Goal: Task Accomplishment & Management: Manage account settings

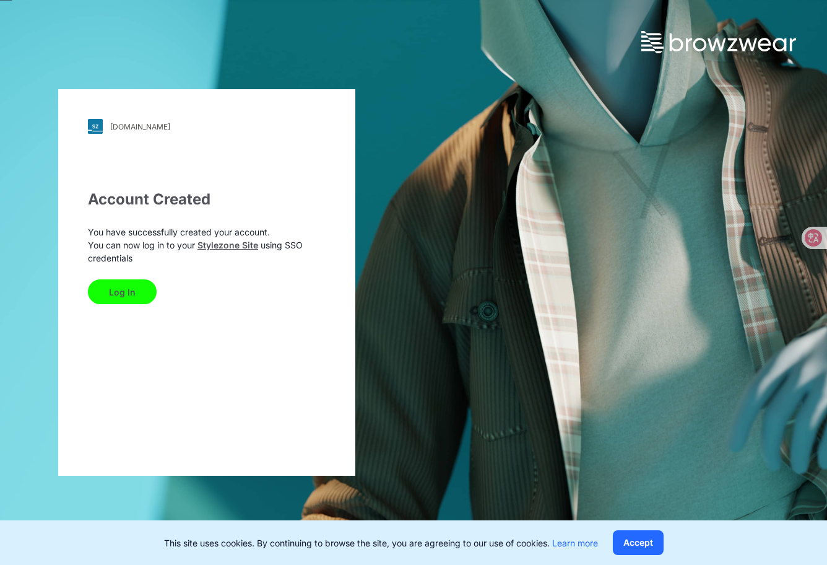
click at [128, 288] on button "Log In" at bounding box center [122, 291] width 69 height 25
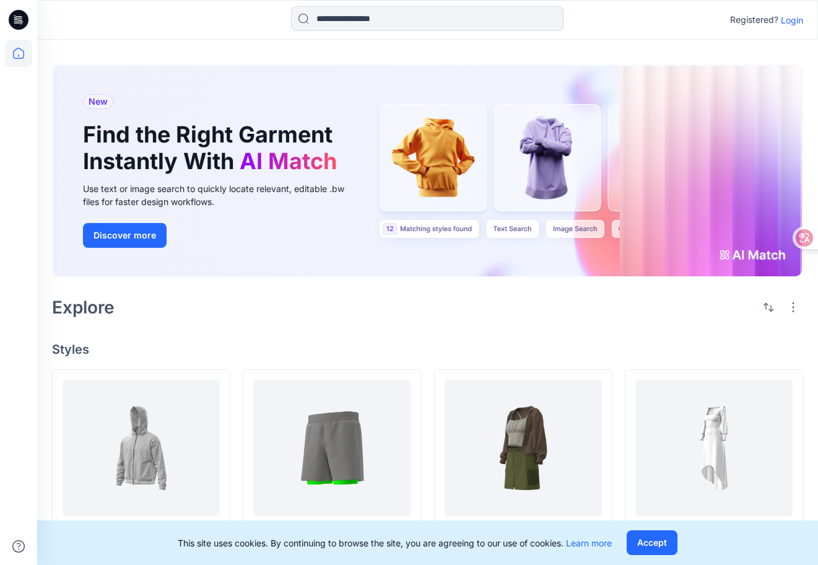
click at [798, 22] on p "Login" at bounding box center [792, 20] width 22 height 13
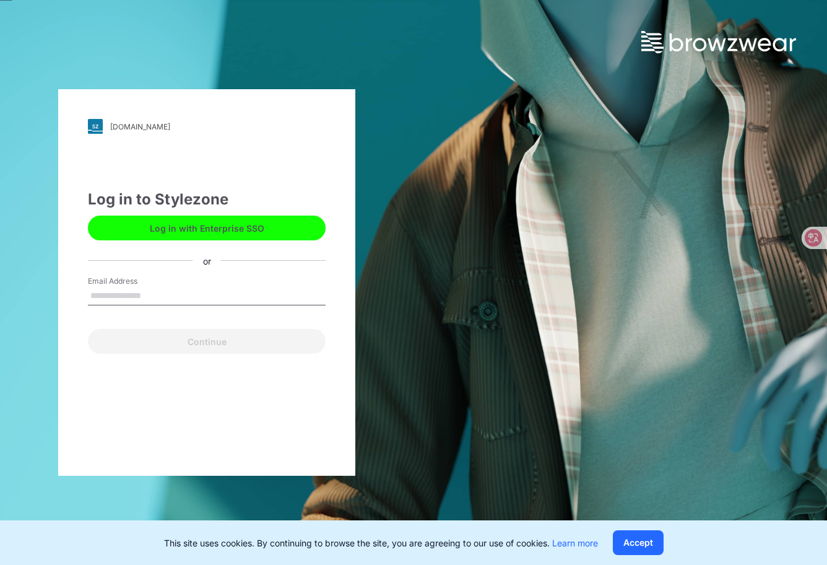
type input "**********"
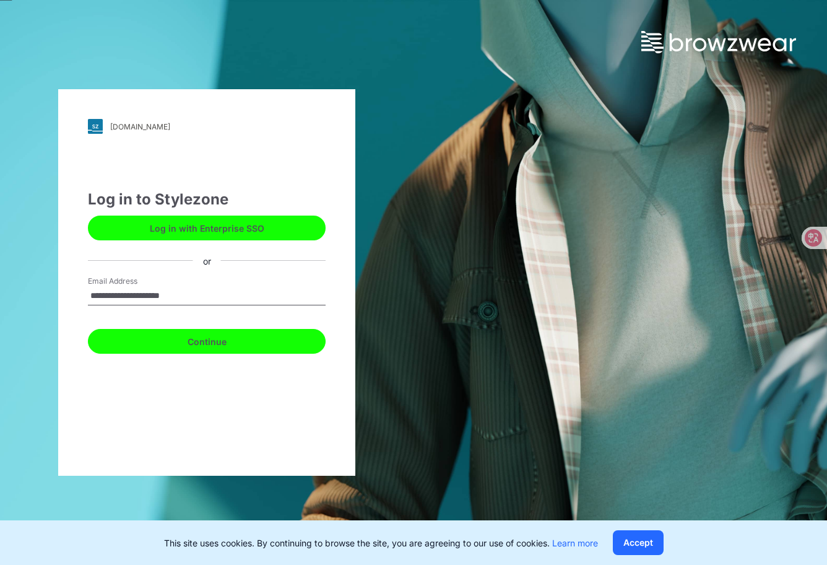
click at [211, 344] on button "Continue" at bounding box center [207, 341] width 238 height 25
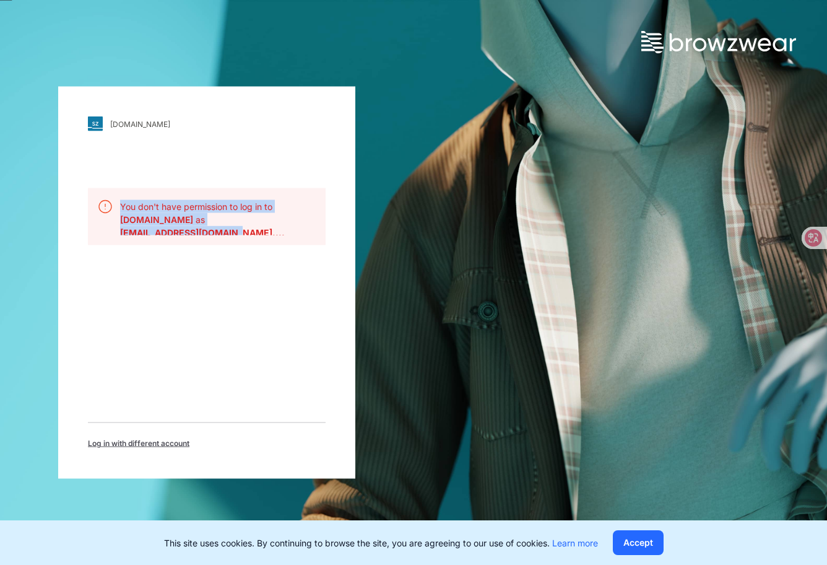
drag, startPoint x: 121, startPoint y: 206, endPoint x: 232, endPoint y: 235, distance: 114.0
click at [232, 235] on div "You don't have permission to log in to bwuclassroom.stylezone.com as fannyy@tex…" at bounding box center [218, 216] width 196 height 37
copy div "You don't have permission to log in to bwuclassroom.stylezone.com as fannyy@tex…"
click at [469, 256] on div "bwuclassroom.stylezone.com Loading... You don't have permission to log in to bw…" at bounding box center [413, 282] width 827 height 565
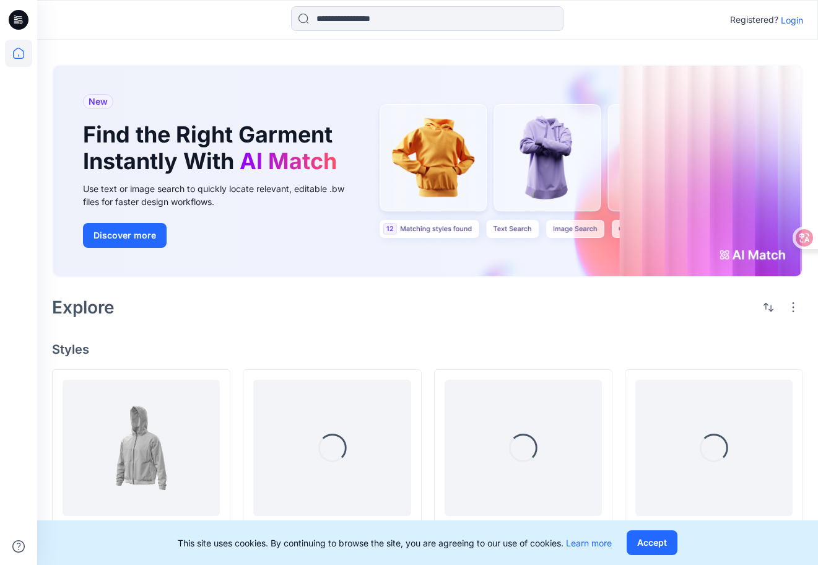
click at [16, 20] on icon at bounding box center [19, 20] width 20 height 20
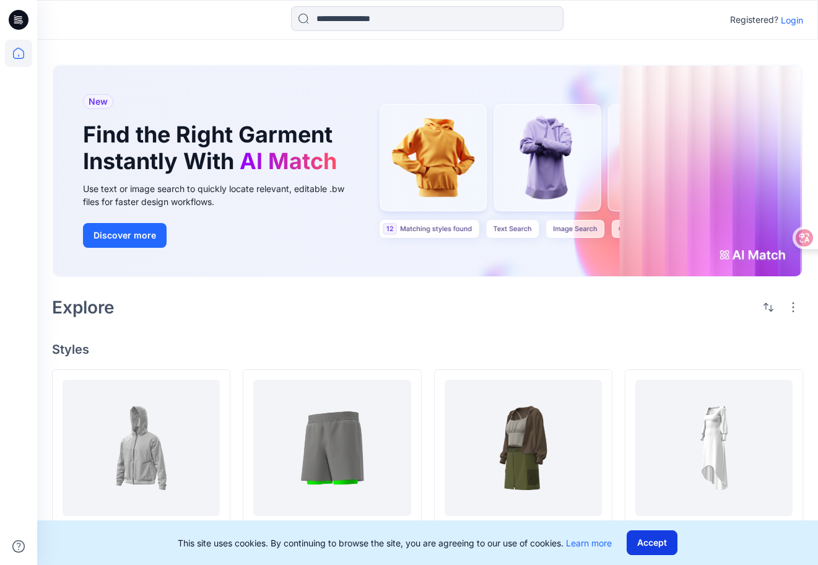
click at [649, 541] on button "Accept" at bounding box center [652, 542] width 51 height 25
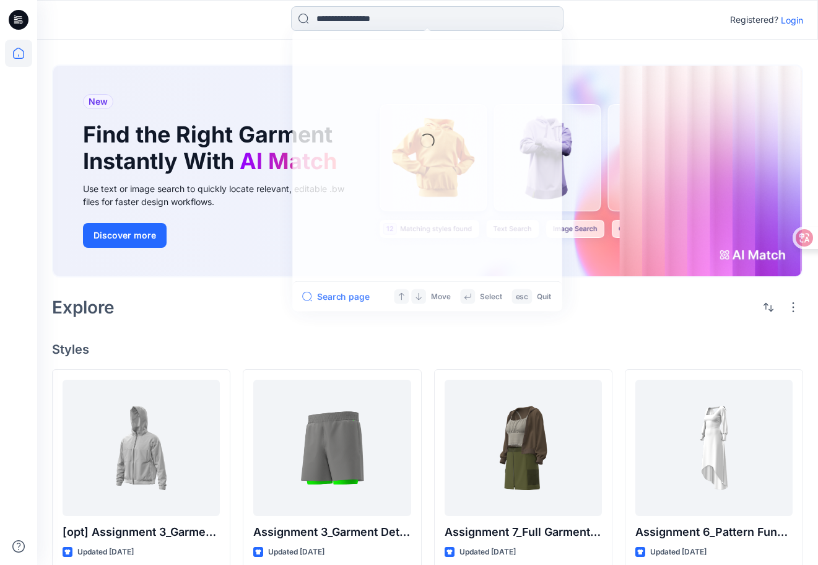
click at [368, 17] on input at bounding box center [427, 18] width 272 height 25
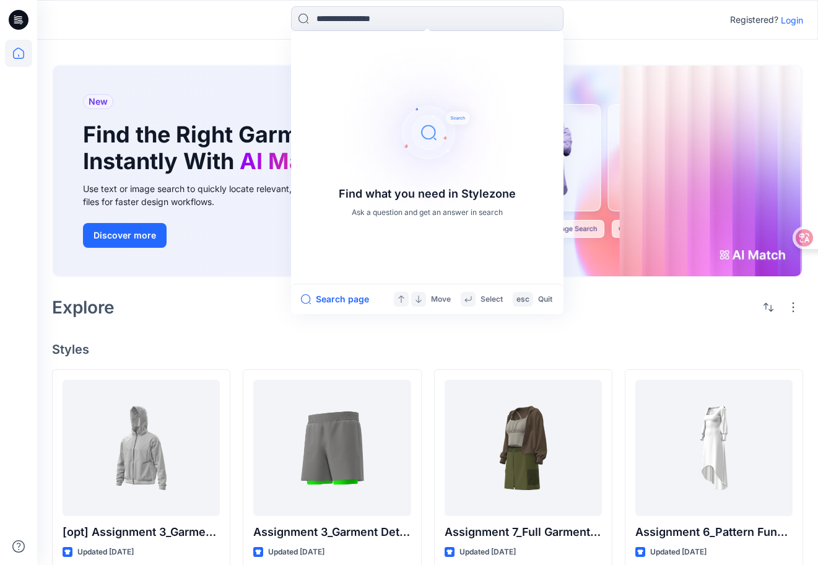
click at [609, 327] on div "New Find the Right Garment Instantly With AI Match Use text or image search to …" at bounding box center [427, 418] width 781 height 756
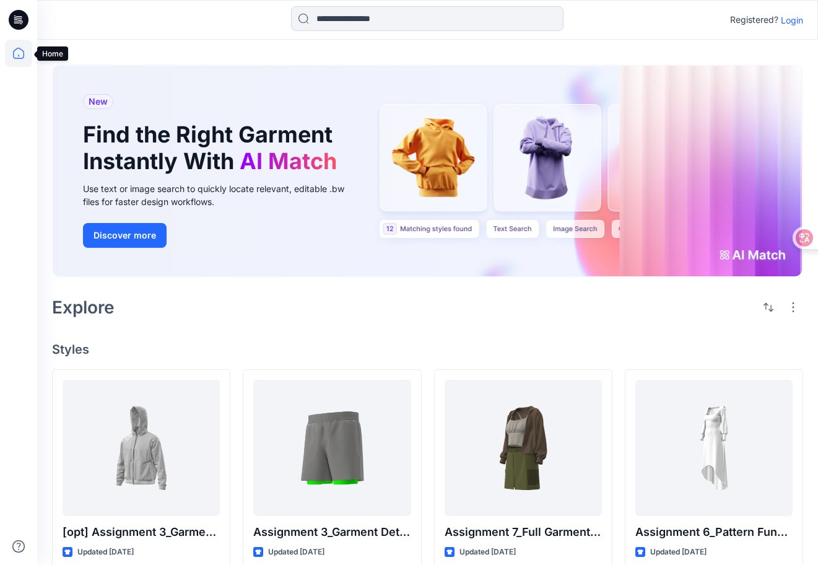
click at [11, 59] on icon at bounding box center [18, 53] width 27 height 27
click at [22, 21] on icon at bounding box center [19, 20] width 20 height 20
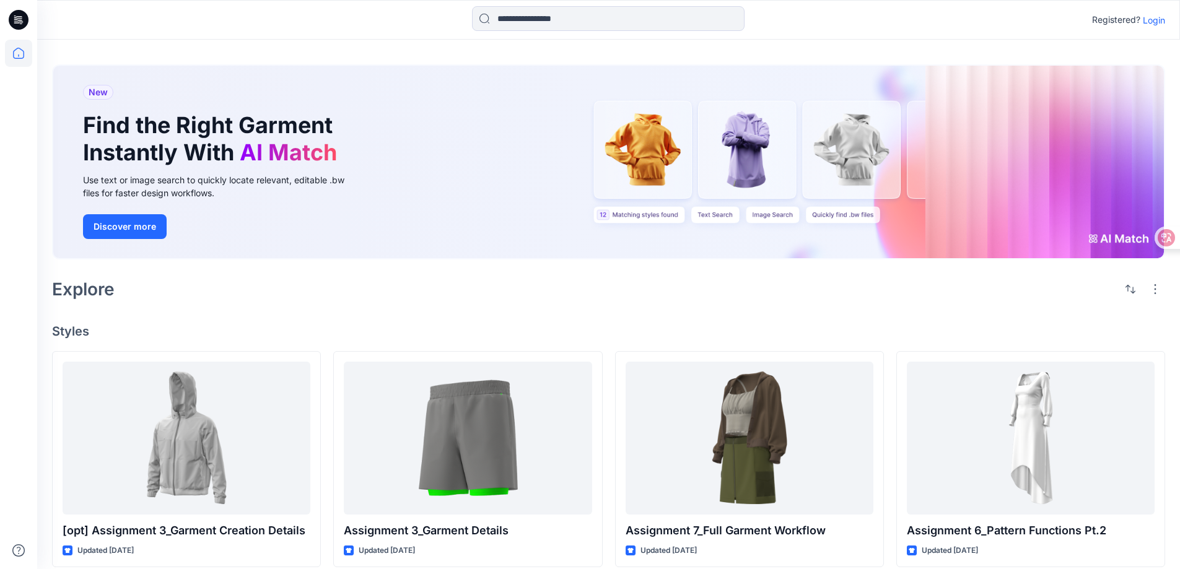
click at [21, 24] on icon at bounding box center [21, 24] width 3 height 1
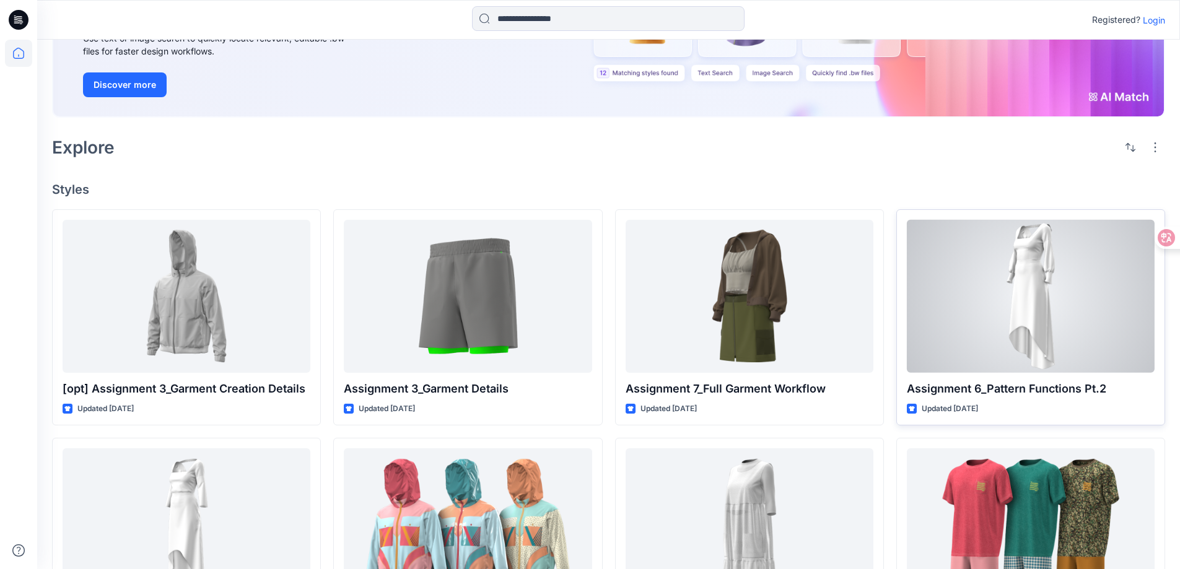
scroll to position [242, 0]
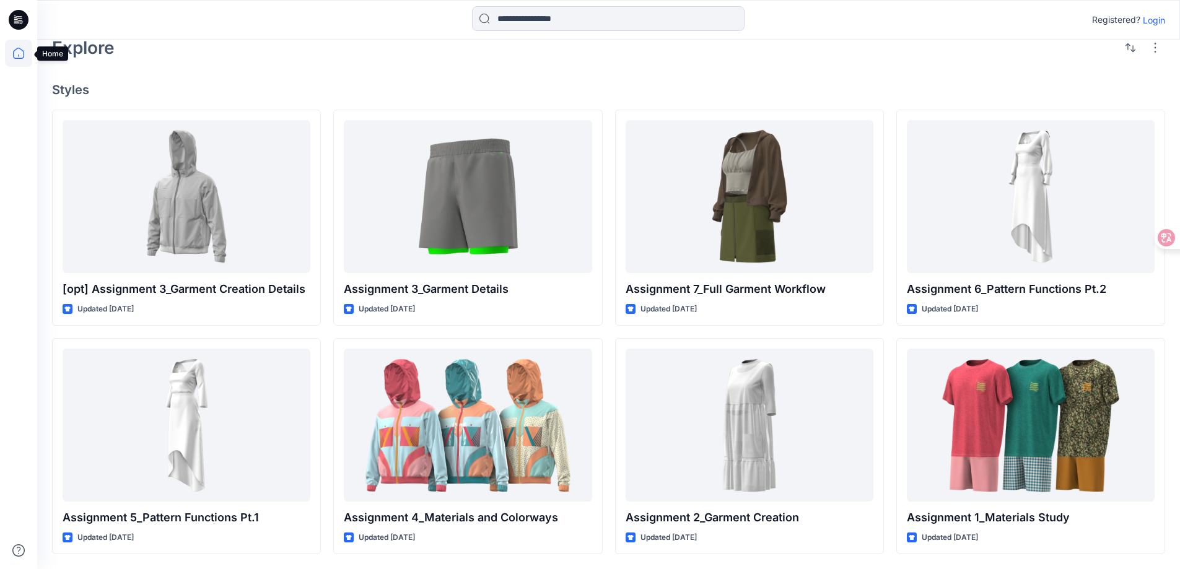
click at [14, 59] on icon at bounding box center [18, 53] width 27 height 27
click at [17, 15] on icon at bounding box center [19, 20] width 20 height 20
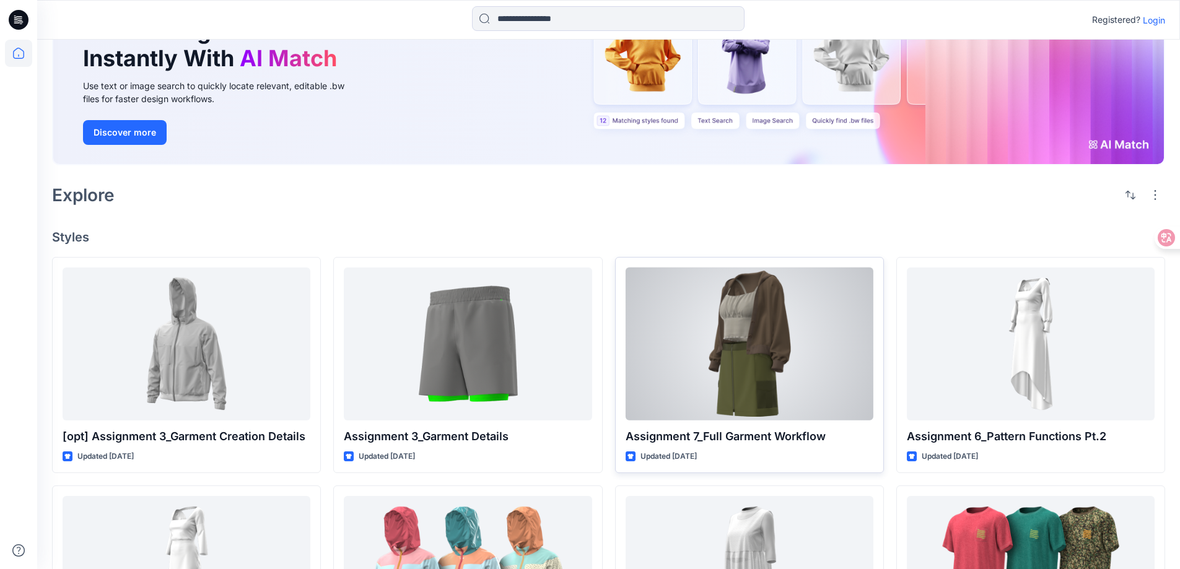
scroll to position [0, 0]
